Goal: Task Accomplishment & Management: Complete application form

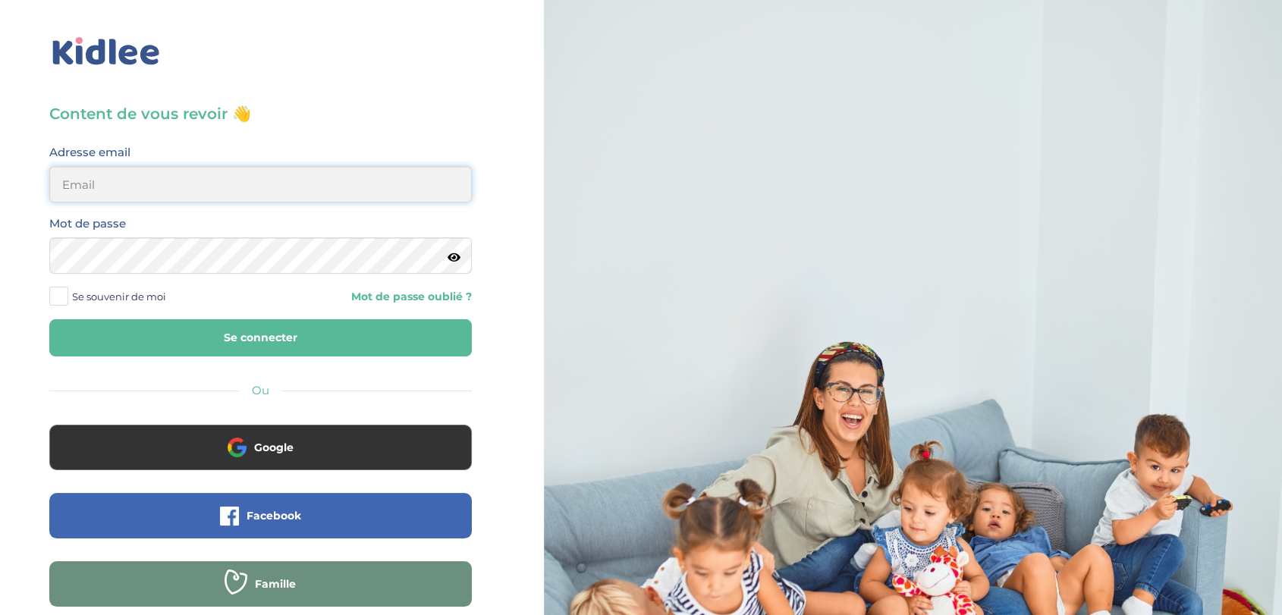
type input "admin2@kidlee.fr"
click at [253, 341] on button "Se connecter" at bounding box center [260, 337] width 423 height 37
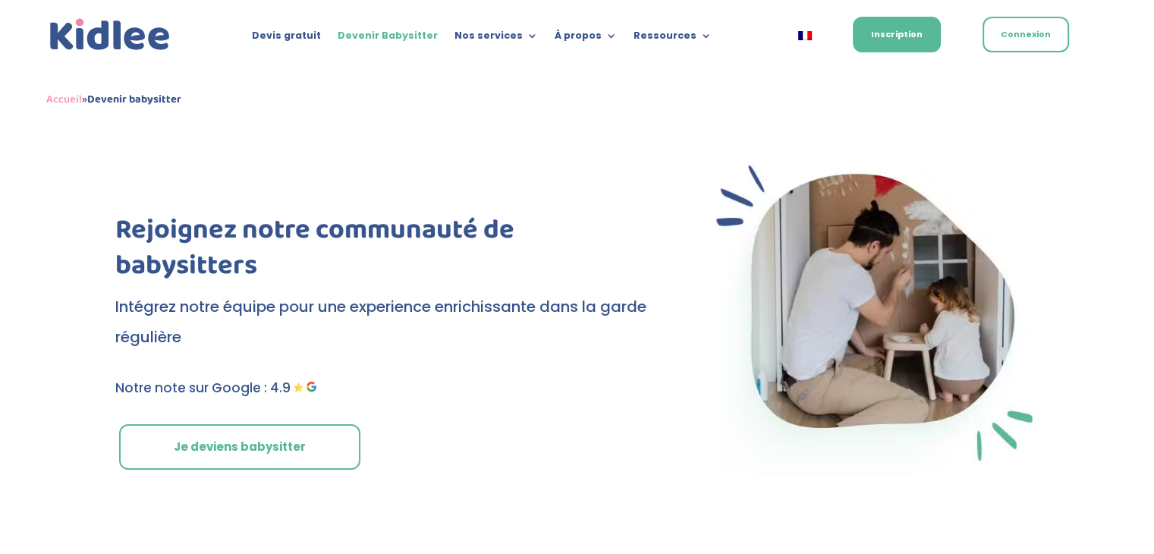
click at [264, 439] on link "Je deviens babysitter" at bounding box center [239, 447] width 241 height 46
